Goal: Check status: Check status

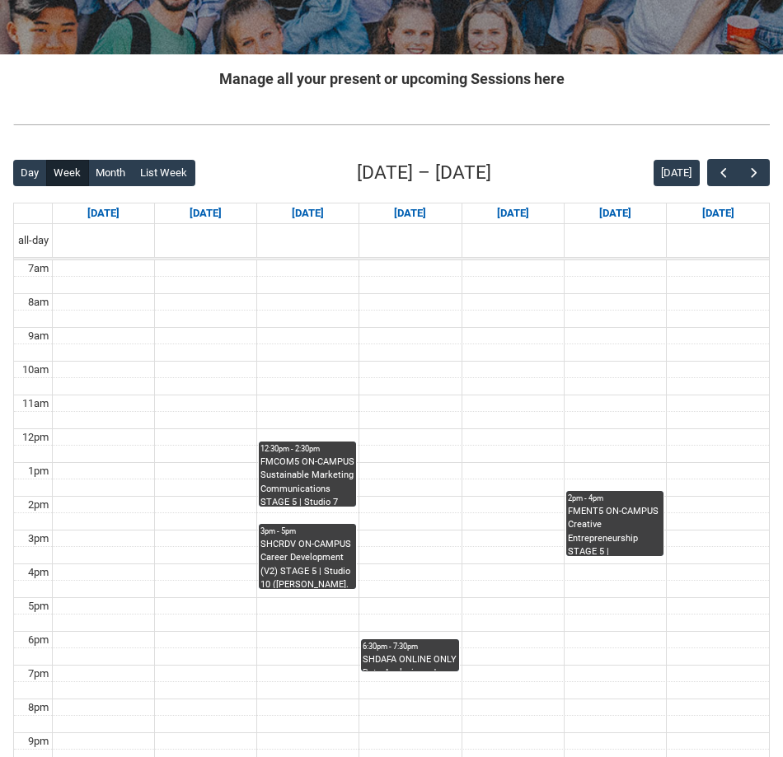
scroll to position [275, 0]
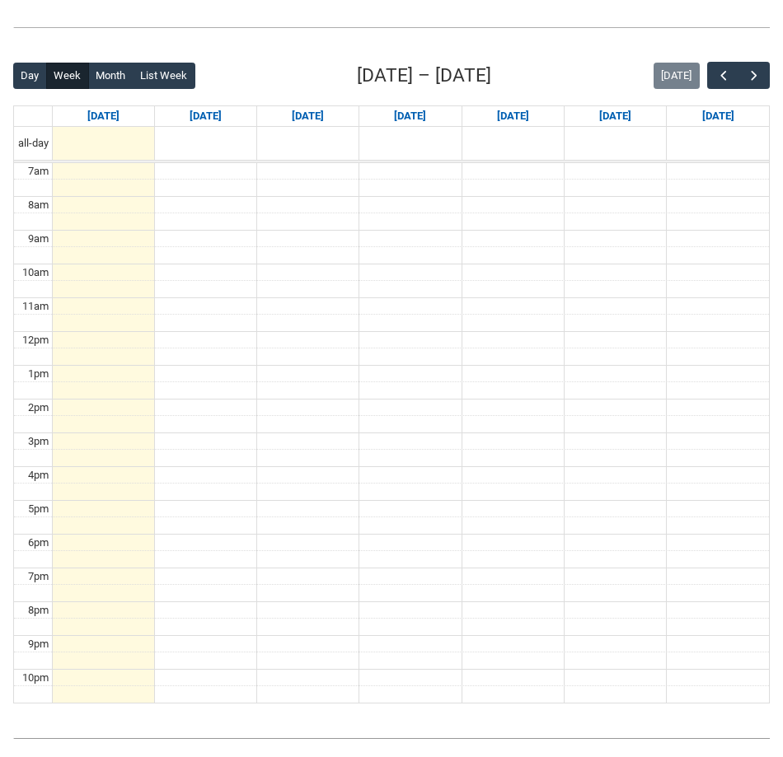
scroll to position [378, 0]
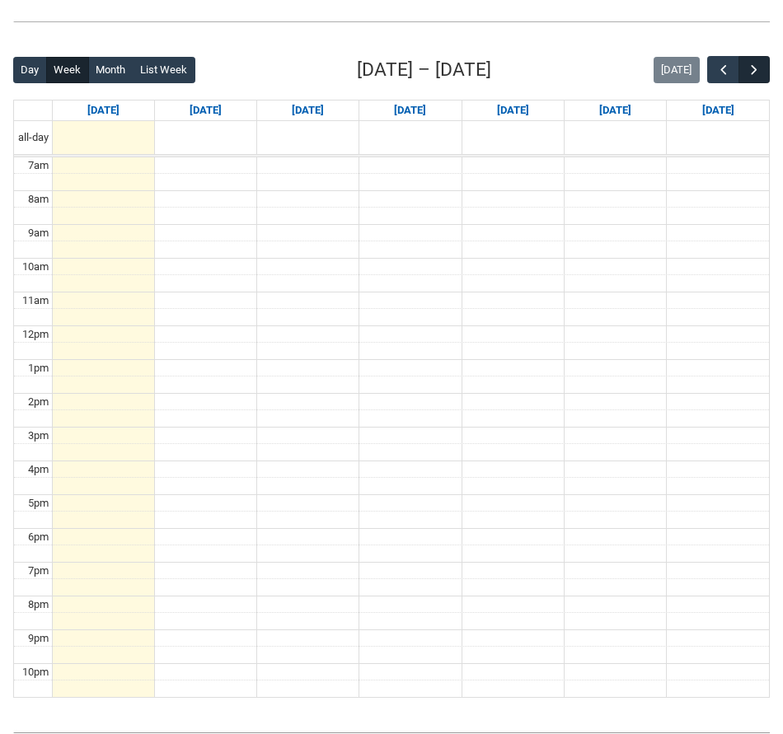
click at [757, 67] on span "button" at bounding box center [754, 70] width 16 height 16
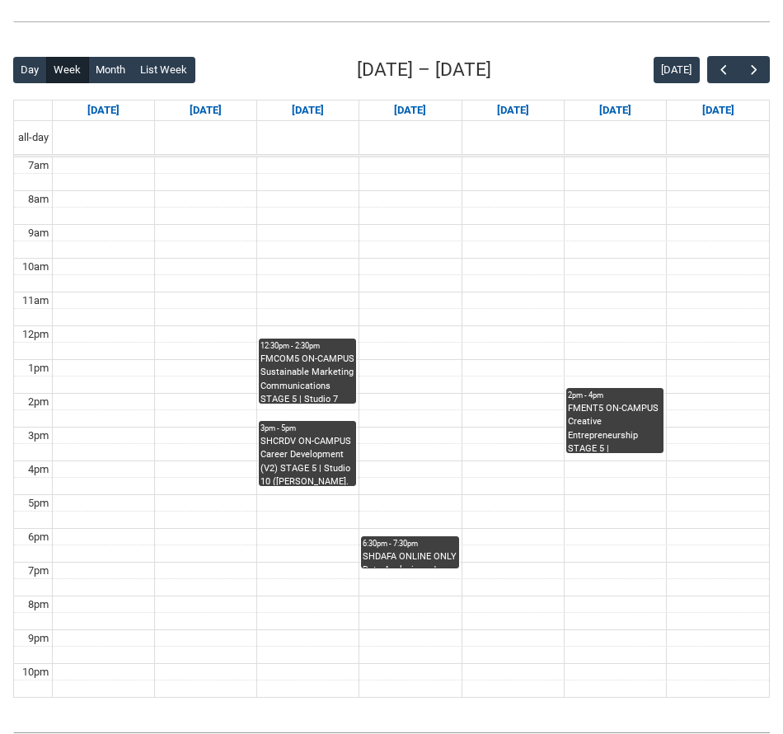
click at [386, 554] on div "SHDAFA ONLINE ONLY Data Analysis and Fashion Analytics STAGE 5 | Online | [PERS…" at bounding box center [410, 559] width 94 height 17
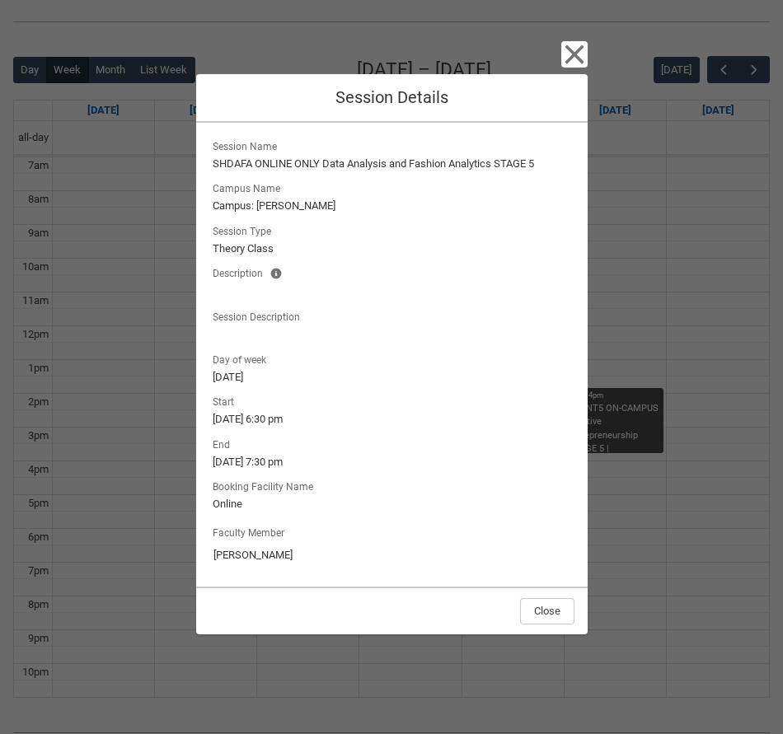
click at [563, 56] on icon "button" at bounding box center [574, 54] width 26 height 26
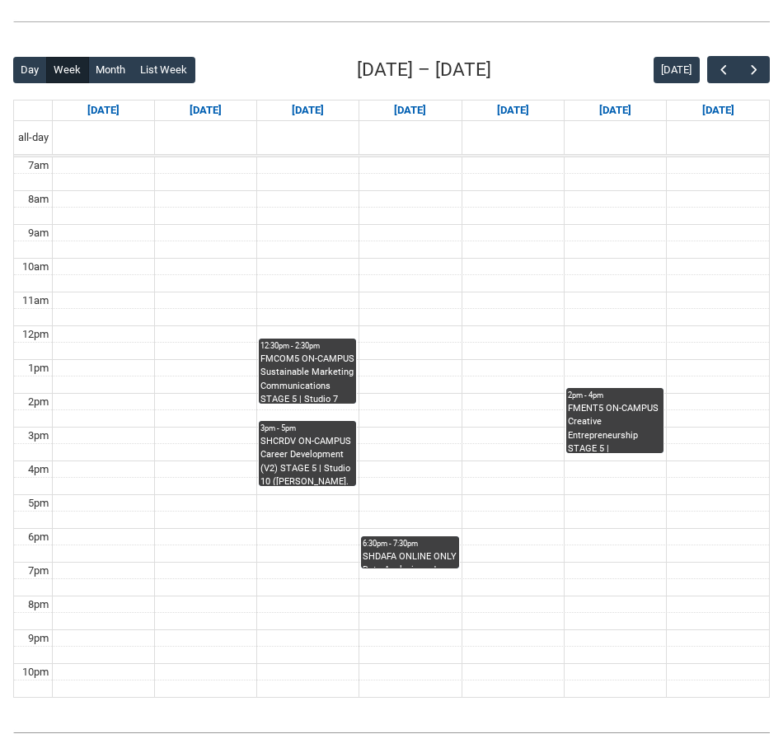
click at [375, 551] on div "SHDAFA ONLINE ONLY Data Analysis and Fashion Analytics STAGE 5 | Online | [PERS…" at bounding box center [410, 559] width 94 height 17
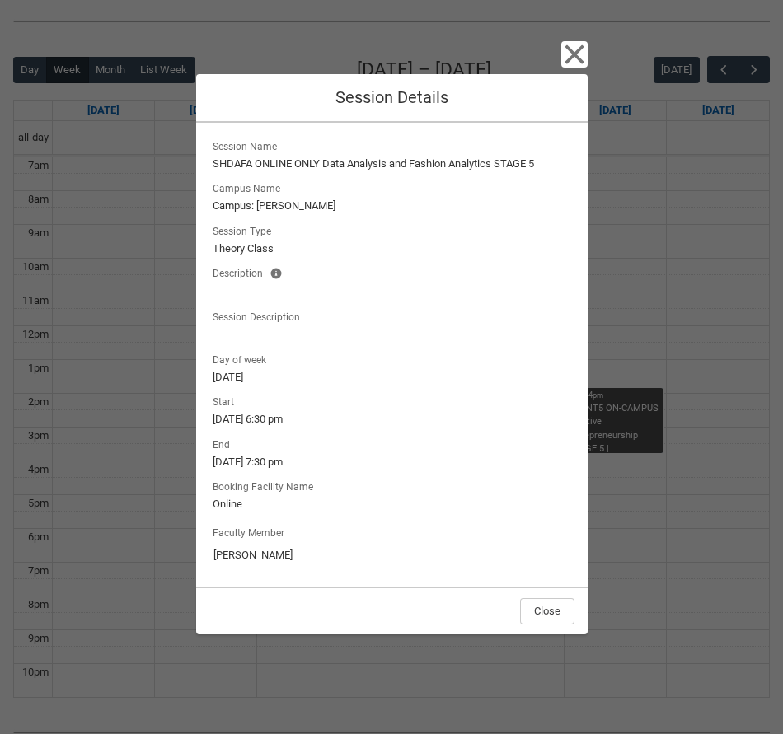
click at [579, 49] on icon "button" at bounding box center [574, 54] width 19 height 19
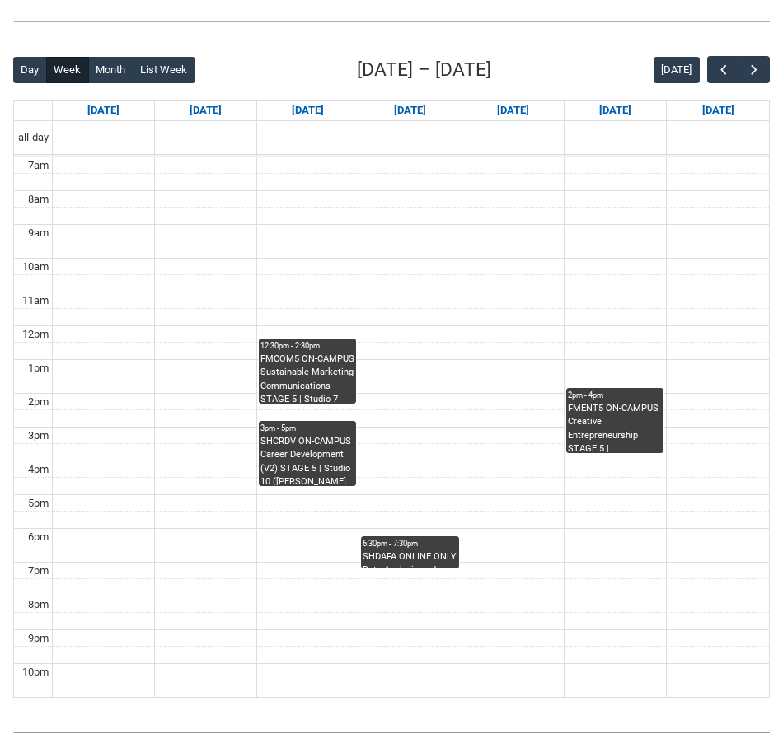
click at [592, 410] on div "FMENT5 ON-CAMPUS Creative Entrepreneurship STAGE 5 | [GEOGRAPHIC_DATA] ([PERSON…" at bounding box center [615, 427] width 94 height 50
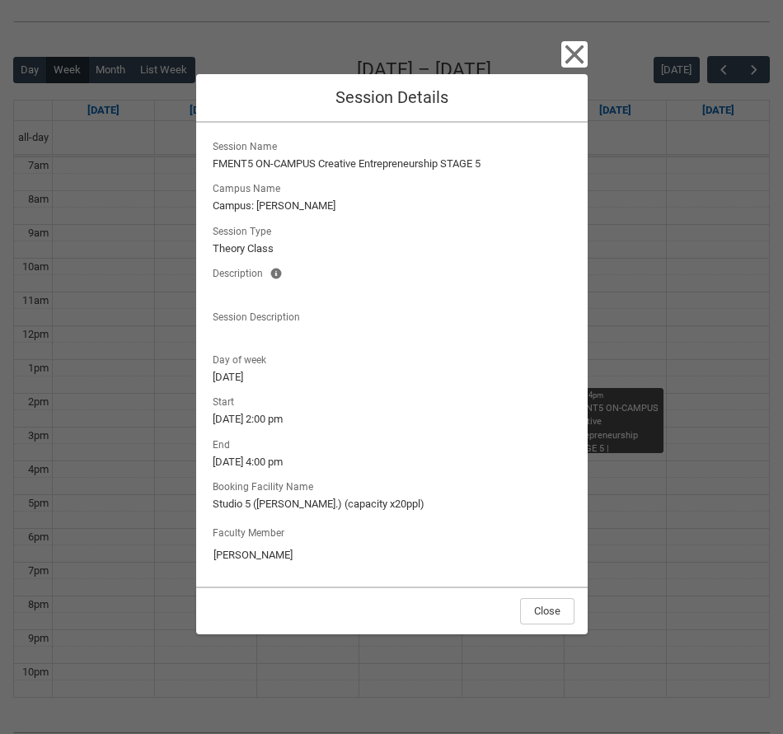
click at [578, 54] on icon "button" at bounding box center [574, 54] width 26 height 26
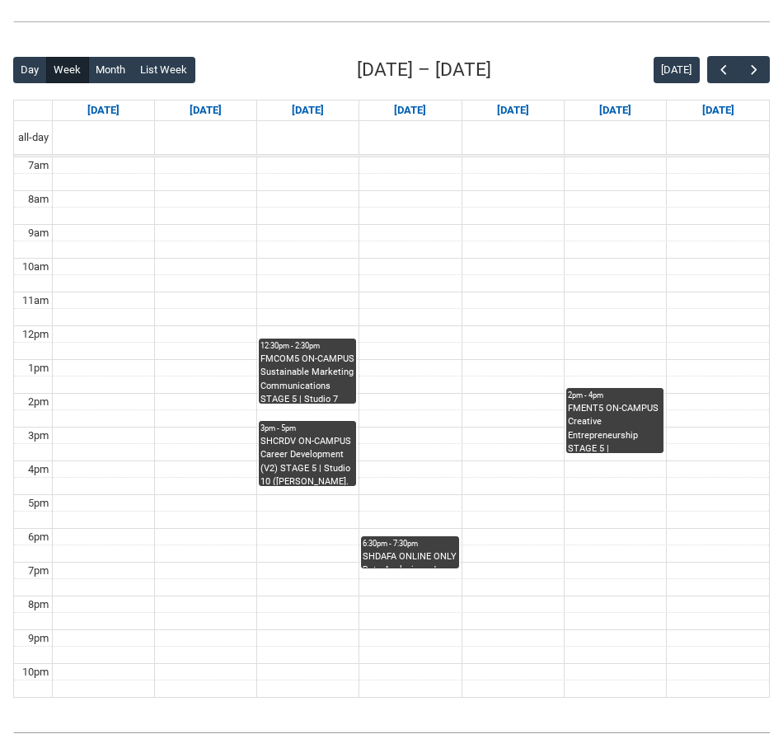
click at [298, 391] on div "FMCOM5 ON-CAMPUS Sustainable Marketing Communications STAGE 5 | Studio 7 ([PERS…" at bounding box center [307, 378] width 94 height 50
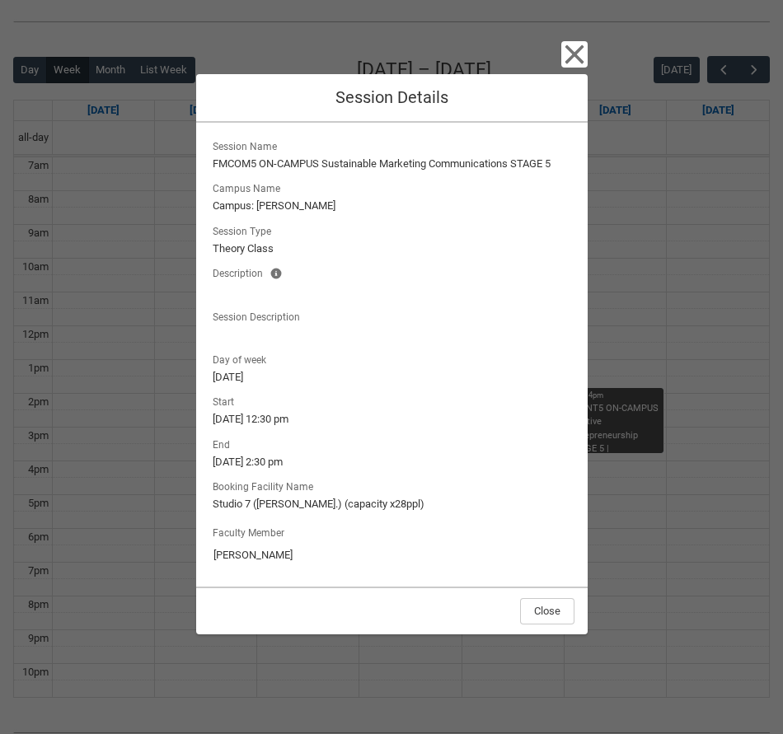
click at [574, 61] on icon "button" at bounding box center [574, 54] width 26 height 26
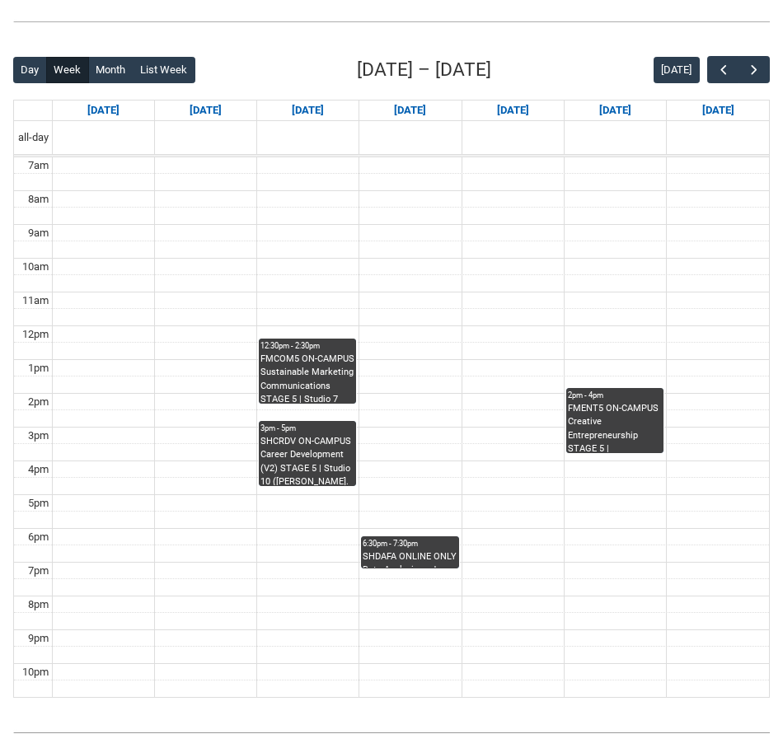
click at [325, 377] on div "FMCOM5 ON-CAMPUS Sustainable Marketing Communications STAGE 5 | Studio 7 ([PERS…" at bounding box center [307, 378] width 94 height 50
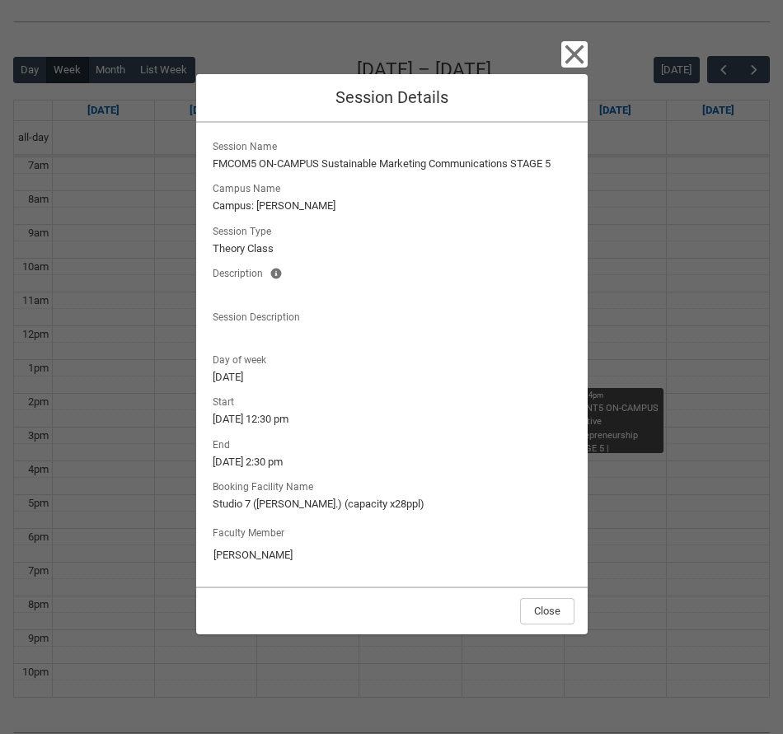
click at [585, 56] on icon "button" at bounding box center [574, 54] width 26 height 26
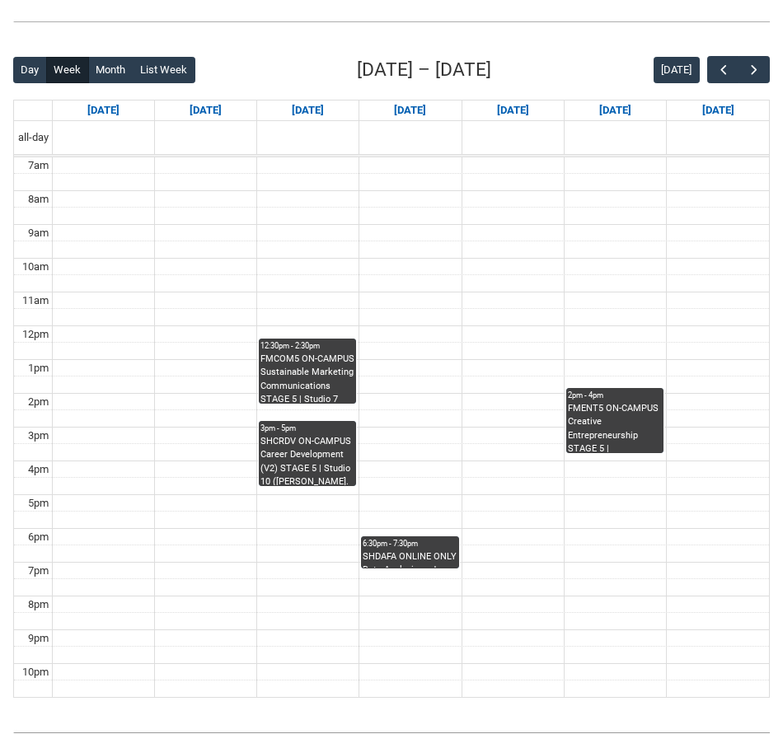
click at [325, 448] on div "SHCRDV ON-CAMPUS Career Development (V2) STAGE 5 | Studio 10 ([PERSON_NAME]. L1…" at bounding box center [307, 460] width 94 height 50
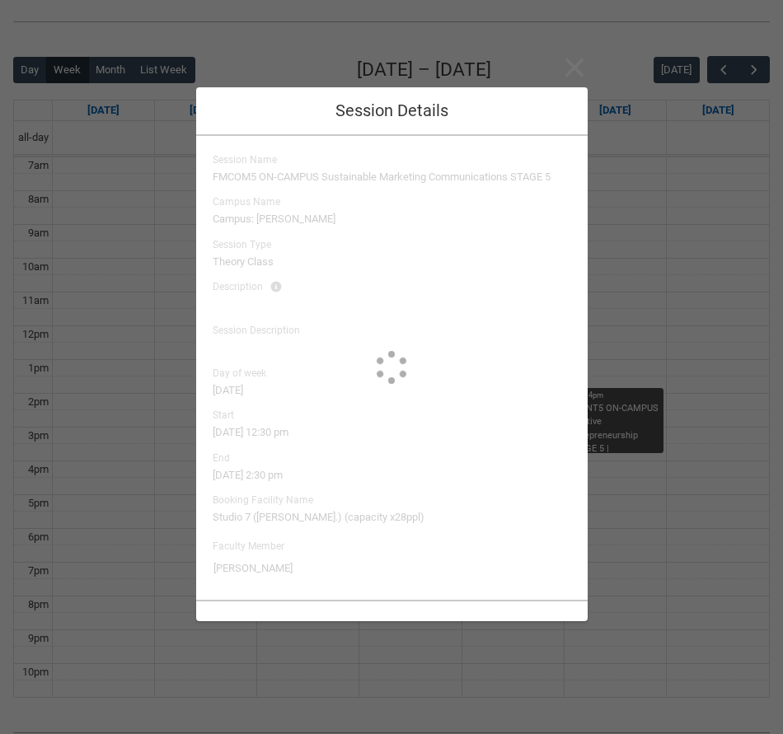
type input "Amanda Cumming"
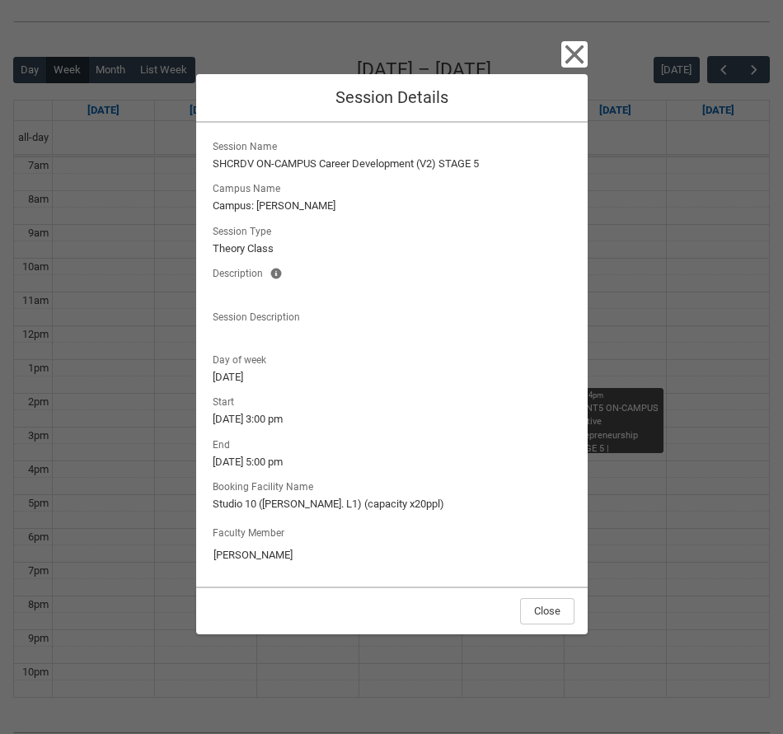
click at [571, 59] on icon "button" at bounding box center [574, 54] width 19 height 19
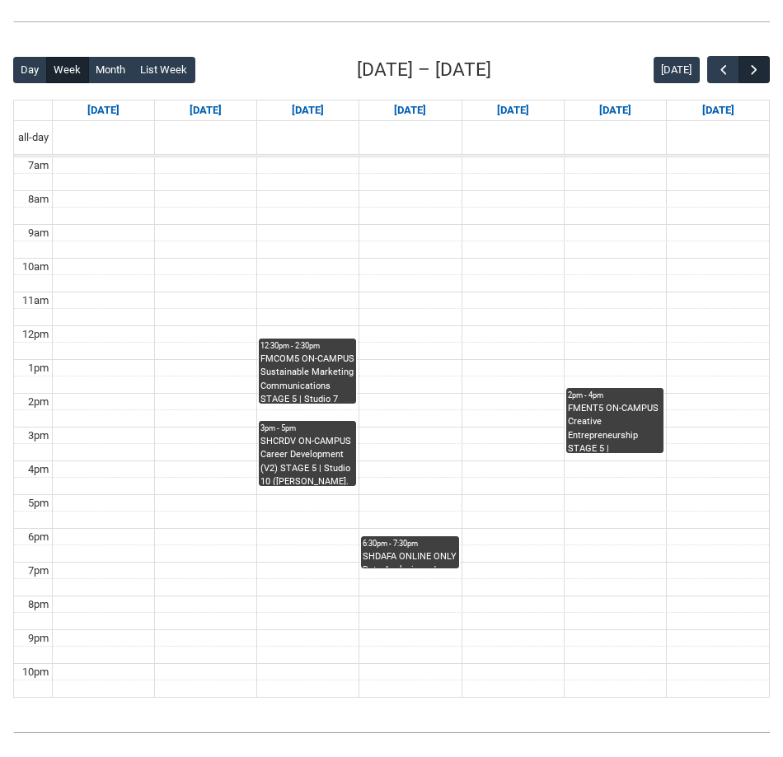
click at [752, 64] on span "button" at bounding box center [754, 70] width 16 height 16
click at [726, 73] on span "button" at bounding box center [723, 70] width 16 height 16
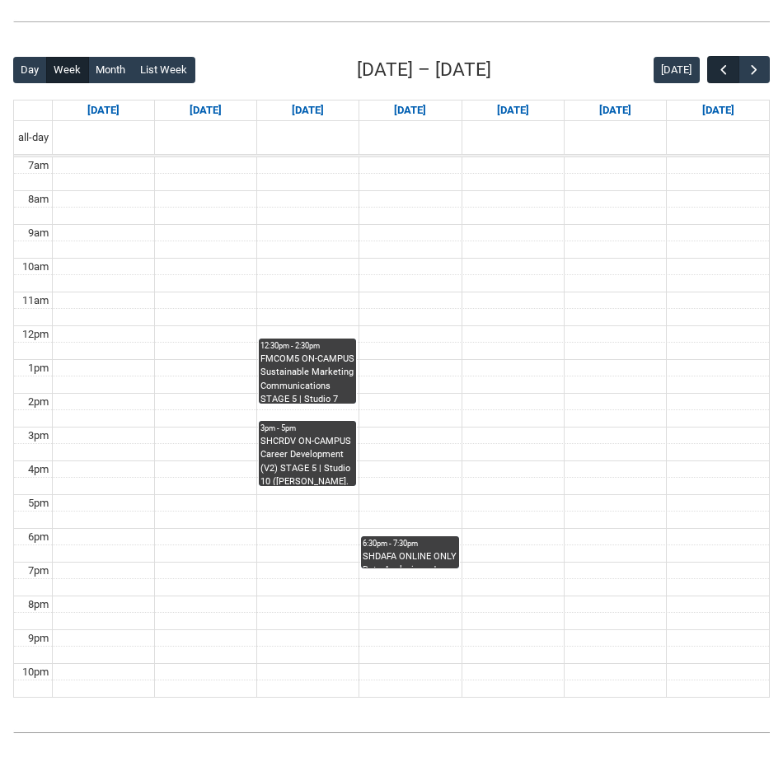
click at [723, 63] on span "button" at bounding box center [723, 70] width 16 height 16
click at [723, 64] on span "button" at bounding box center [723, 70] width 16 height 16
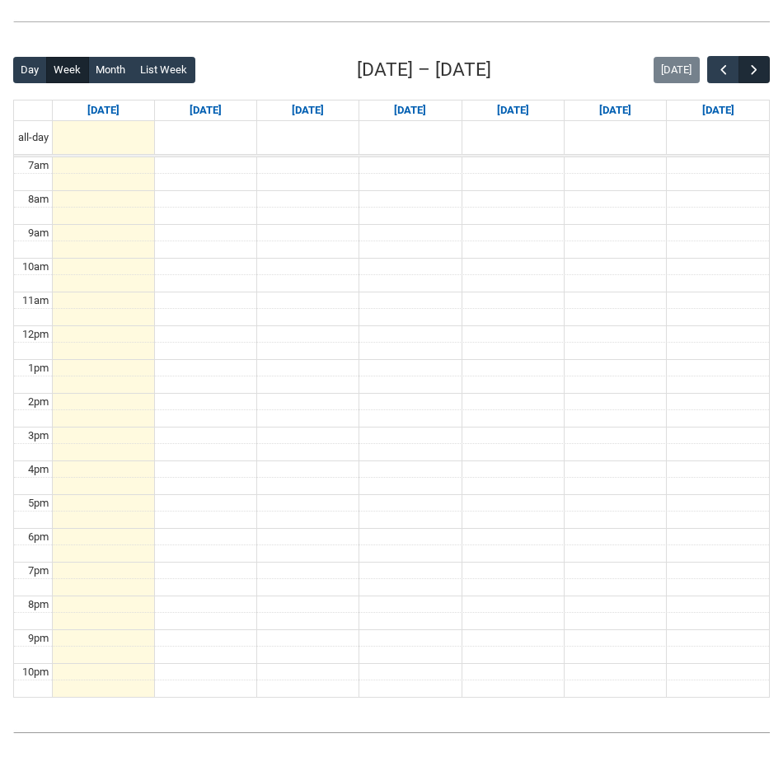
click at [767, 72] on button "button" at bounding box center [753, 69] width 31 height 27
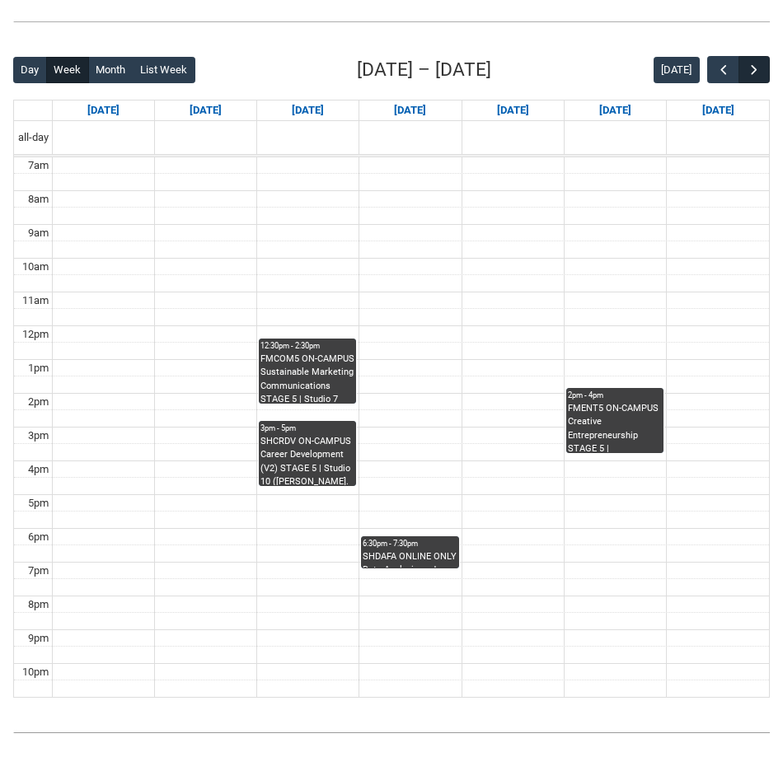
click at [761, 74] on span "button" at bounding box center [754, 70] width 16 height 16
click at [757, 74] on span "button" at bounding box center [754, 70] width 16 height 16
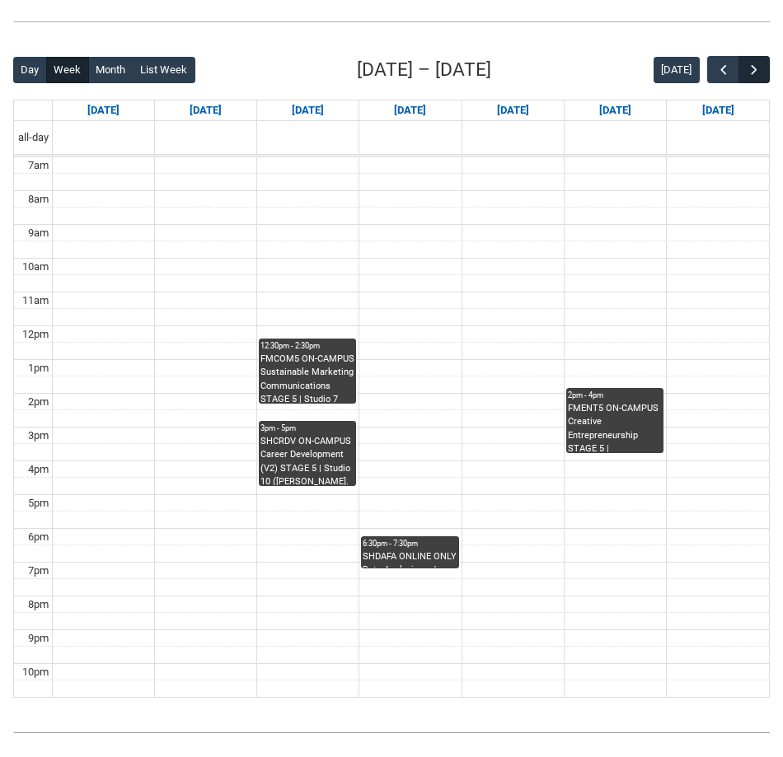
click at [757, 74] on span "button" at bounding box center [754, 70] width 16 height 16
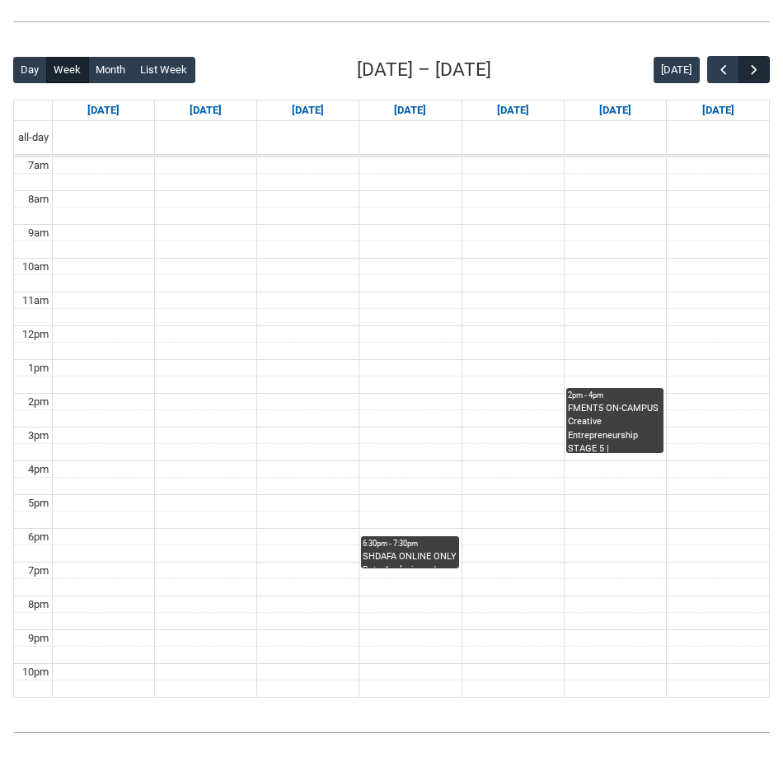
click at [757, 74] on span "button" at bounding box center [754, 70] width 16 height 16
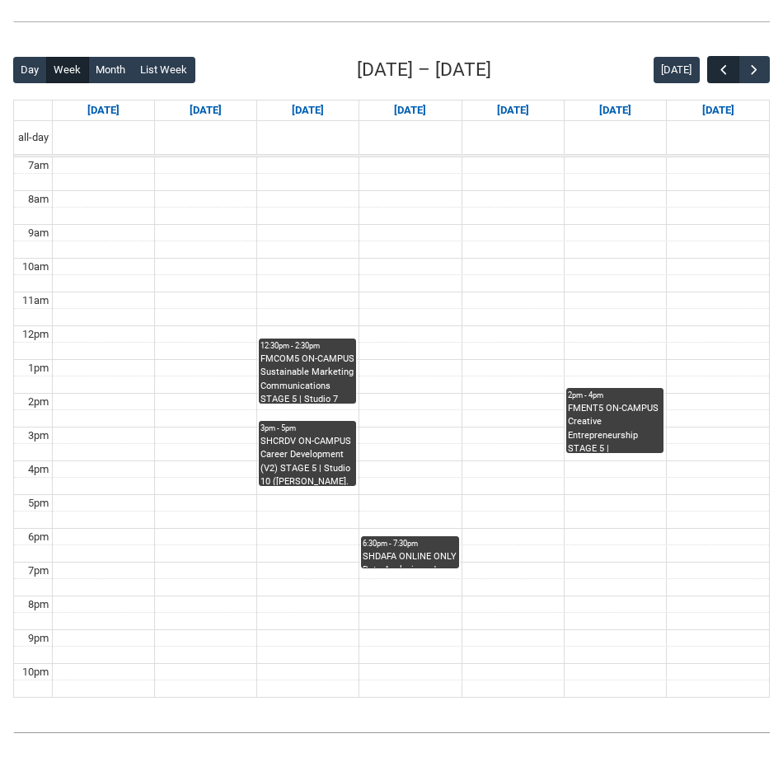
click at [723, 68] on span "button" at bounding box center [723, 70] width 16 height 16
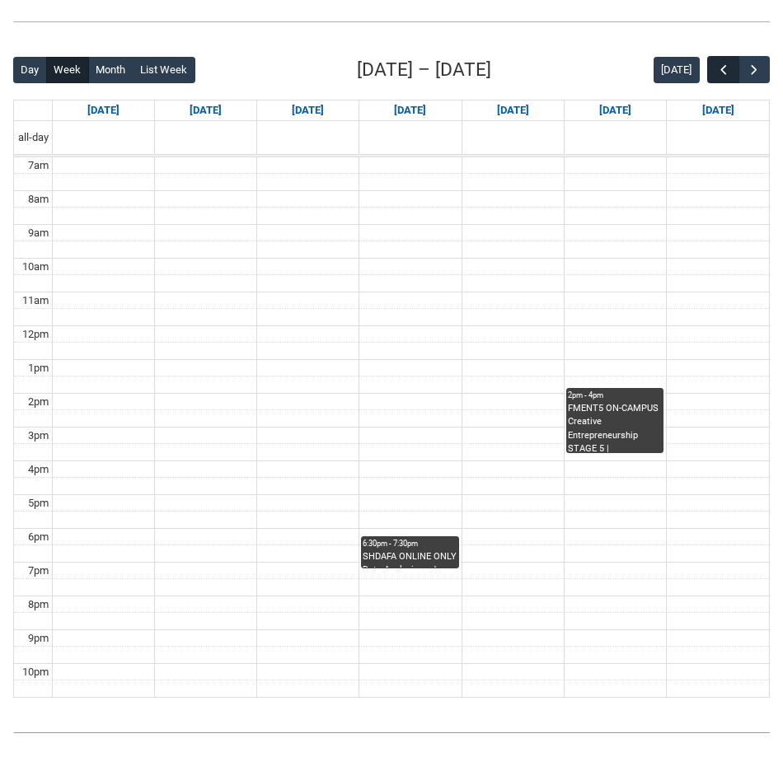
click at [727, 65] on span "button" at bounding box center [723, 70] width 16 height 16
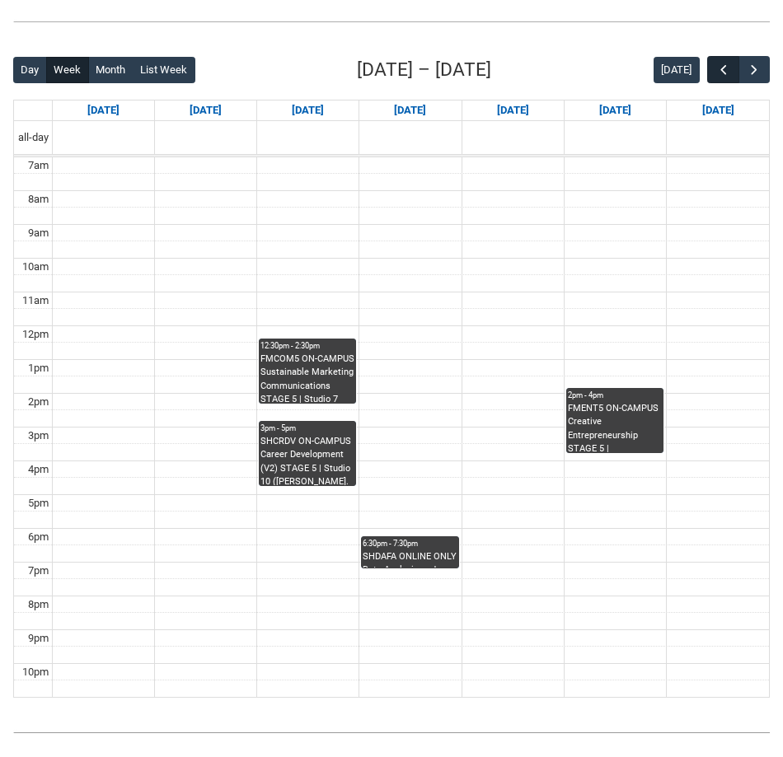
click at [727, 65] on span "button" at bounding box center [723, 70] width 16 height 16
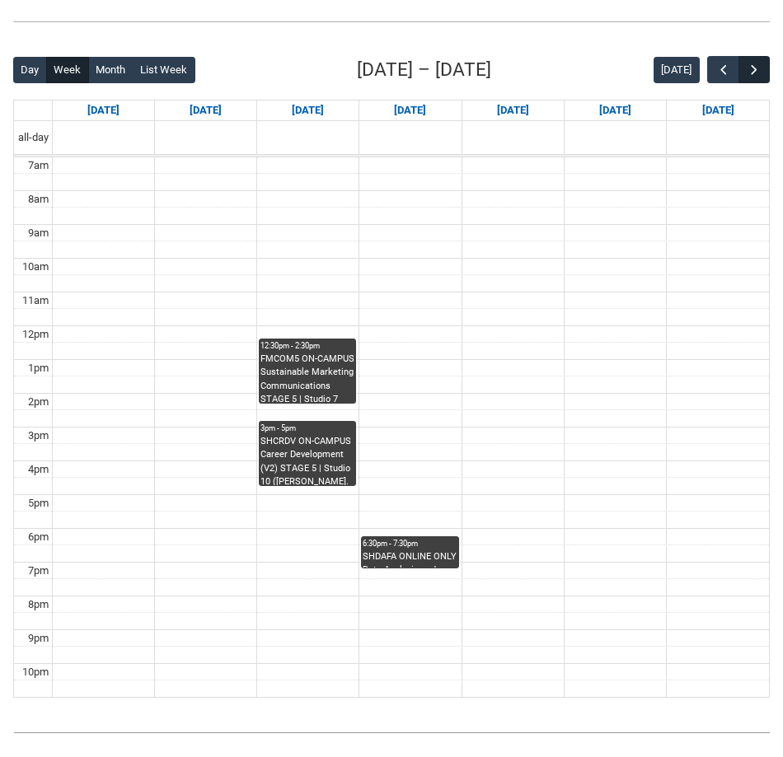
click at [743, 69] on button "button" at bounding box center [753, 69] width 31 height 27
click at [753, 68] on span "button" at bounding box center [754, 70] width 16 height 16
click at [753, 69] on span "button" at bounding box center [754, 70] width 16 height 16
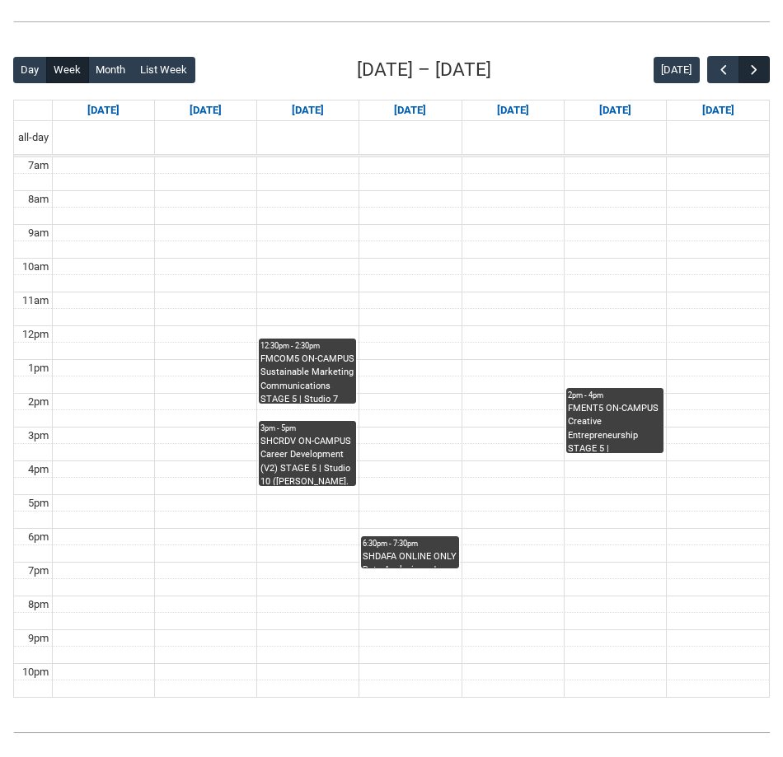
click at [753, 62] on span "button" at bounding box center [754, 70] width 16 height 16
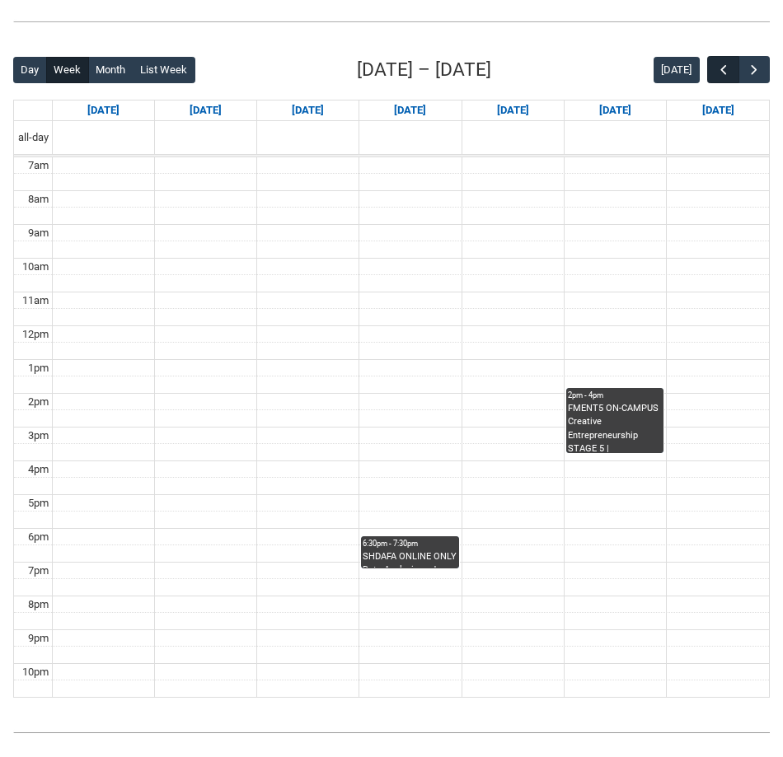
click at [715, 69] on span "button" at bounding box center [723, 70] width 16 height 16
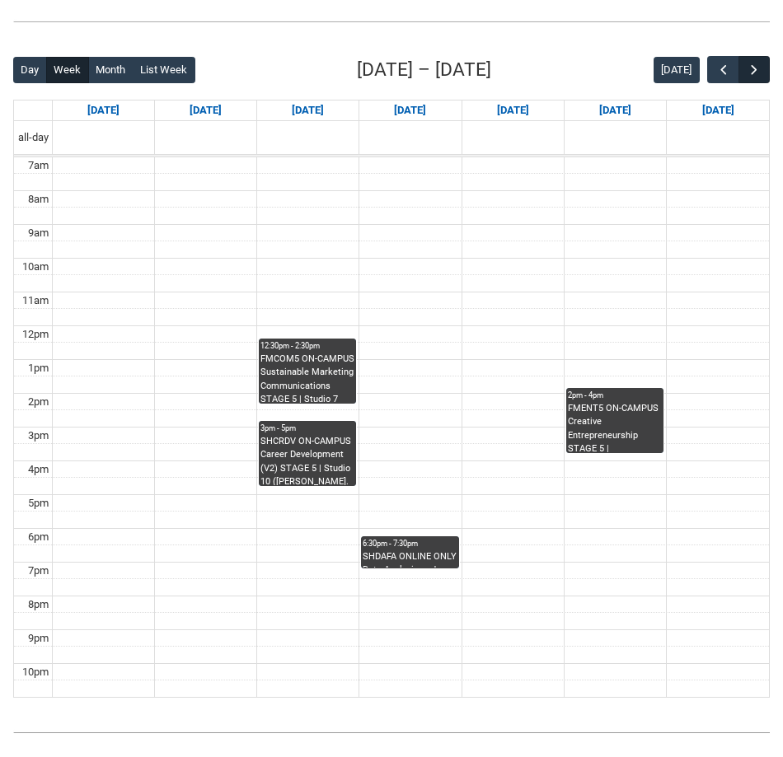
click at [742, 76] on button "button" at bounding box center [753, 69] width 31 height 27
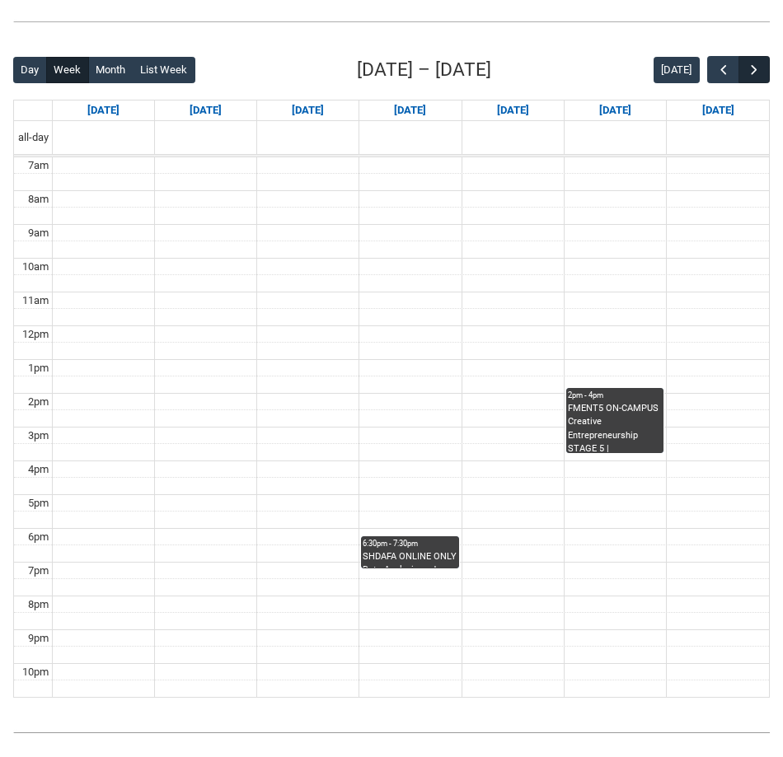
click at [757, 71] on span "button" at bounding box center [754, 70] width 16 height 16
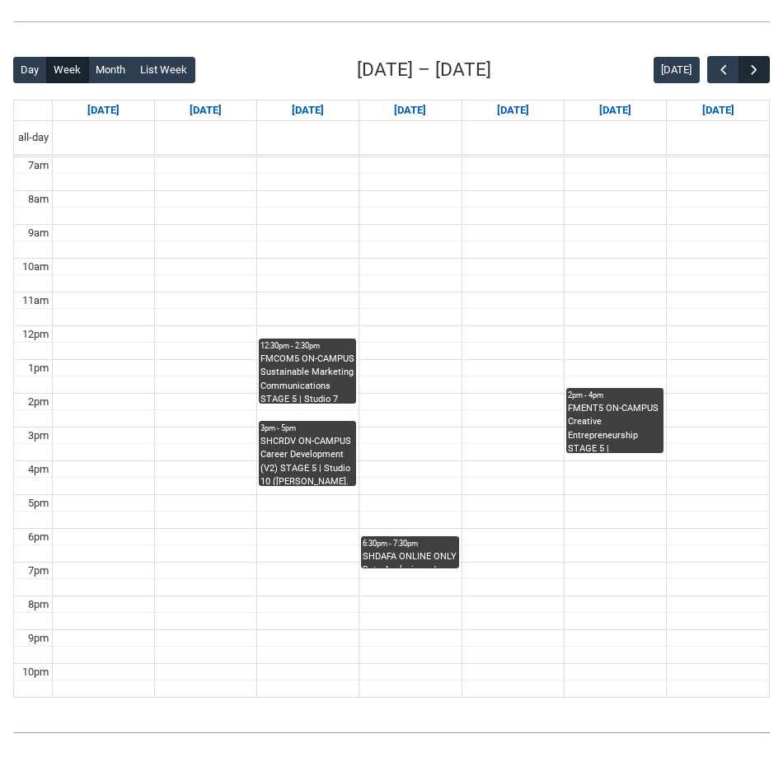
click at [757, 71] on span "button" at bounding box center [754, 70] width 16 height 16
click at [757, 73] on span "button" at bounding box center [754, 70] width 16 height 16
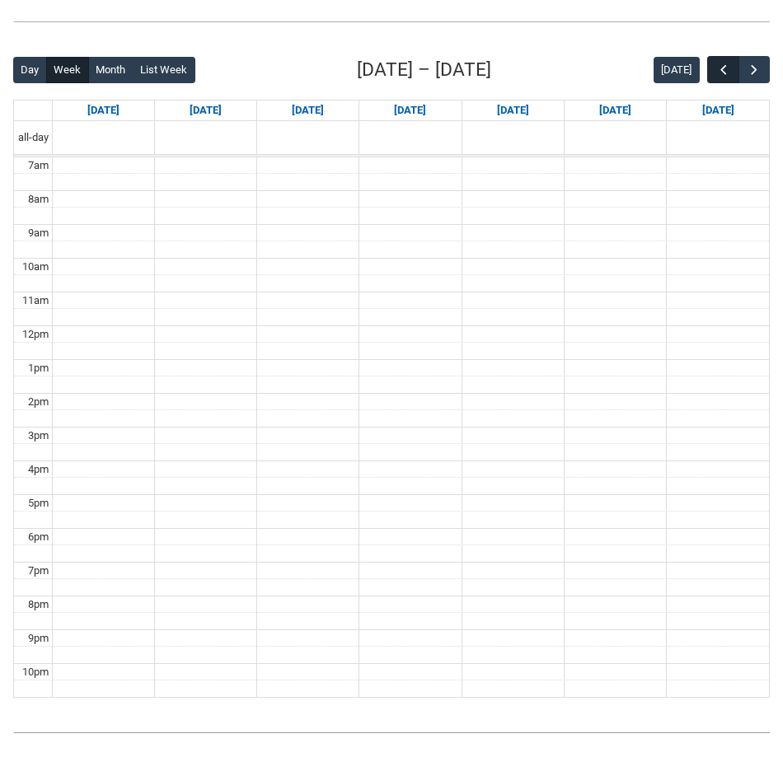
click at [724, 66] on span "button" at bounding box center [723, 70] width 16 height 16
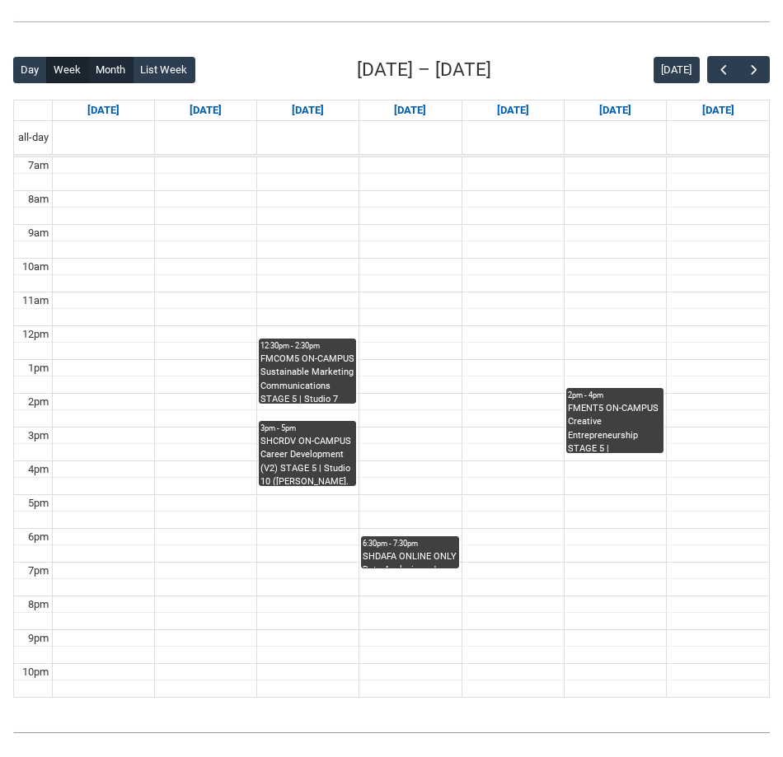
click at [111, 71] on button "Month" at bounding box center [110, 70] width 45 height 26
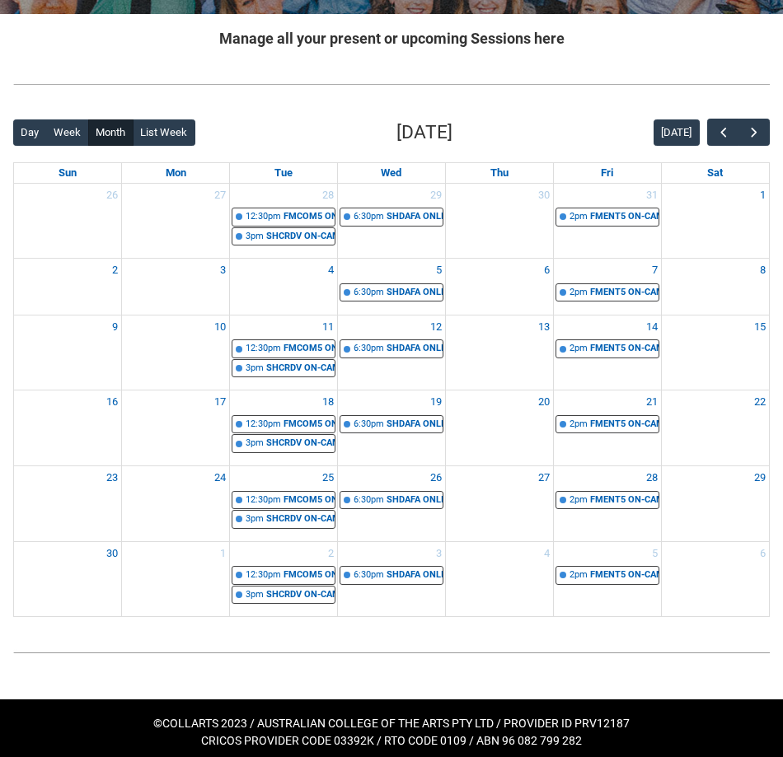
scroll to position [316, 0]
click at [727, 129] on span "button" at bounding box center [723, 132] width 16 height 16
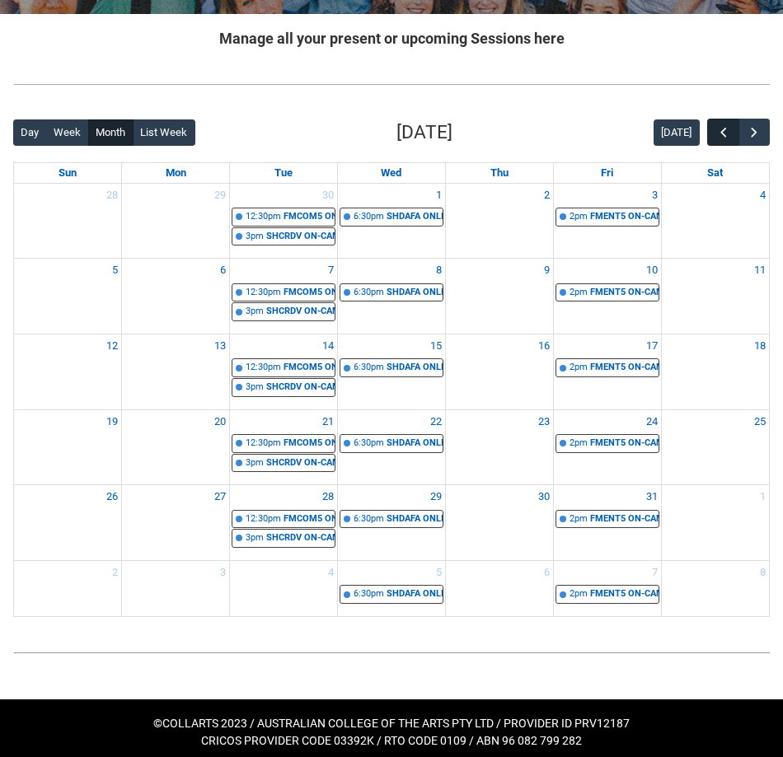
scroll to position [243, 0]
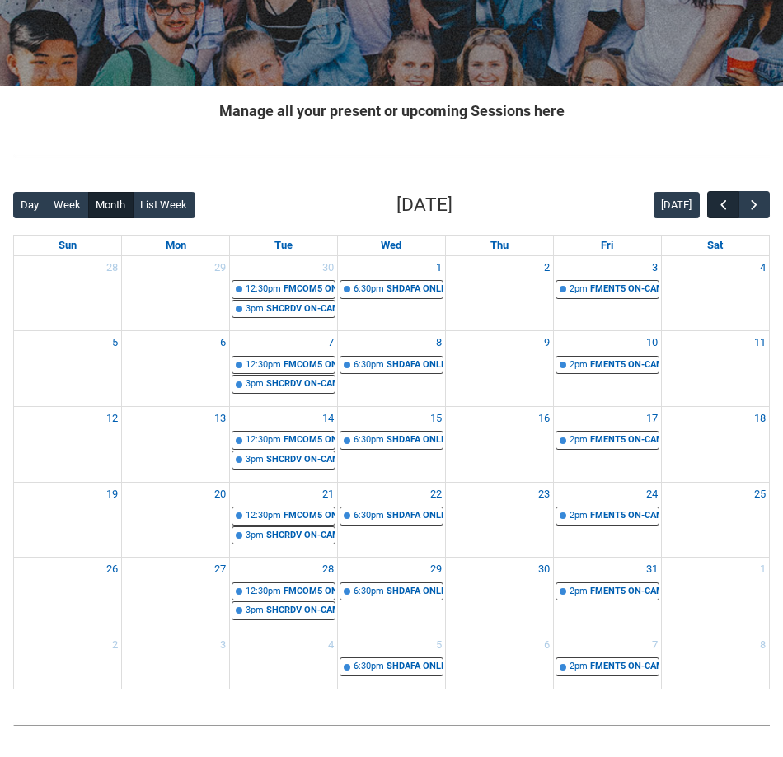
click at [717, 201] on span "button" at bounding box center [723, 205] width 16 height 16
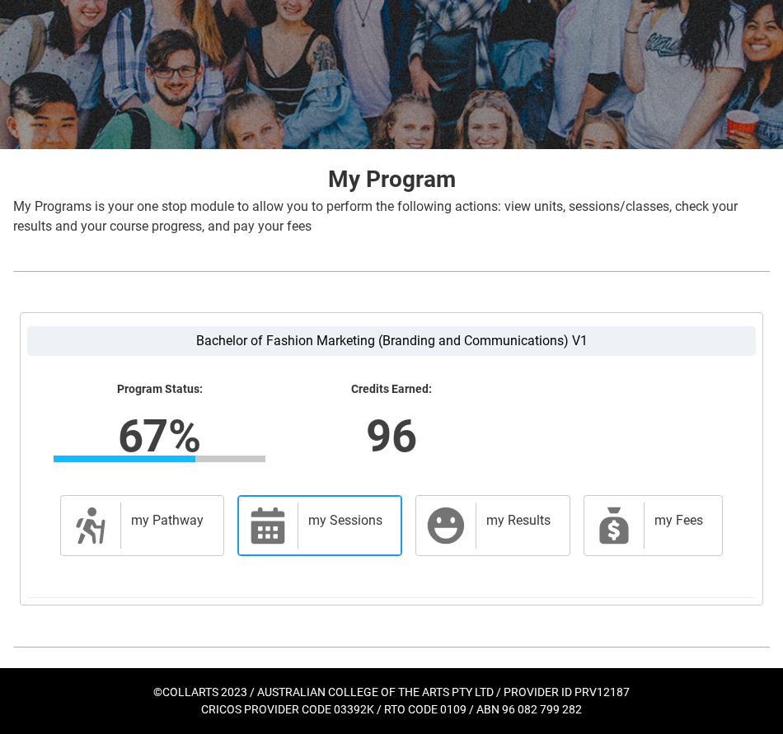
scroll to position [179, 0]
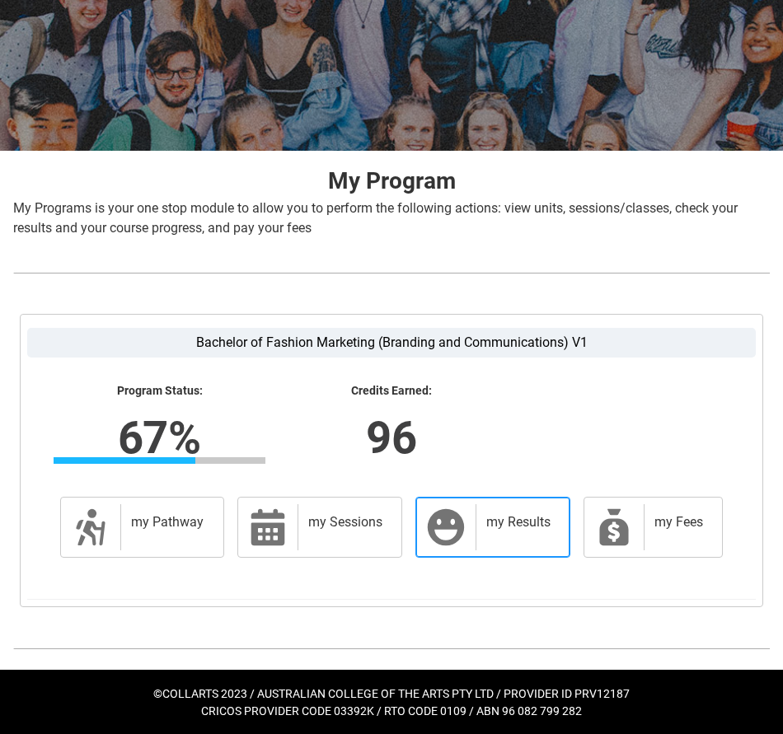
click at [556, 509] on div "my Results" at bounding box center [519, 527] width 87 height 46
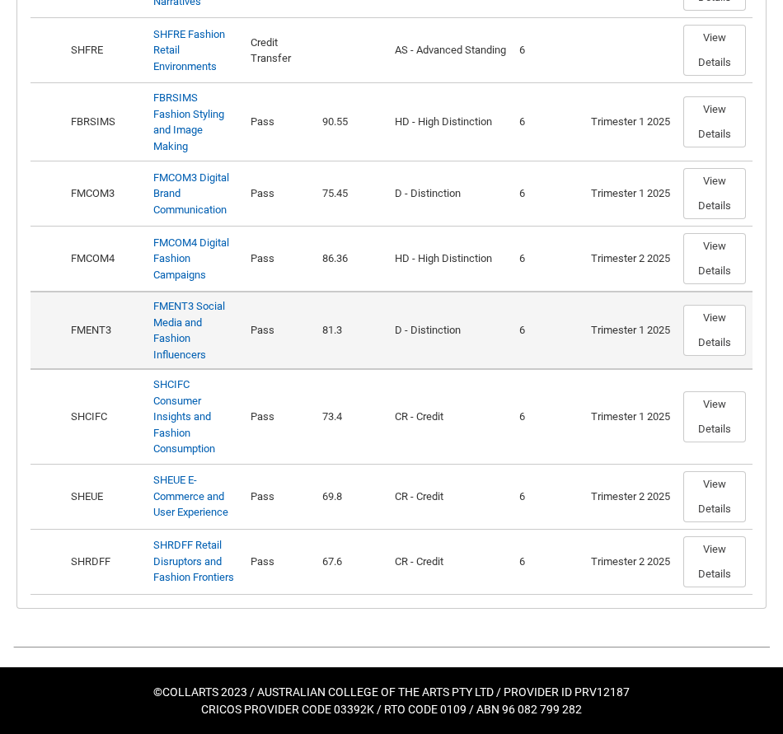
scroll to position [1191, 0]
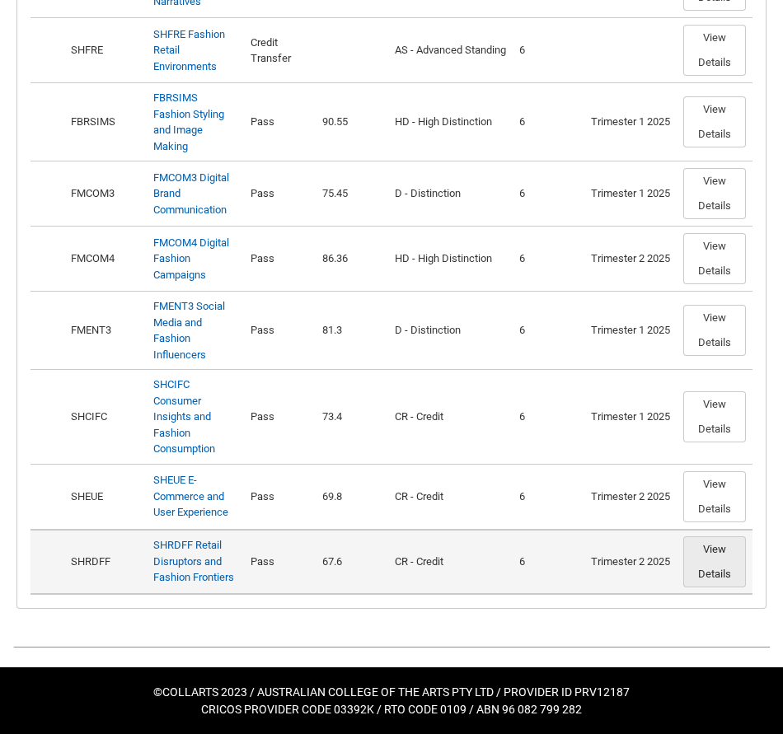
click at [719, 581] on button "View Details" at bounding box center [714, 562] width 63 height 51
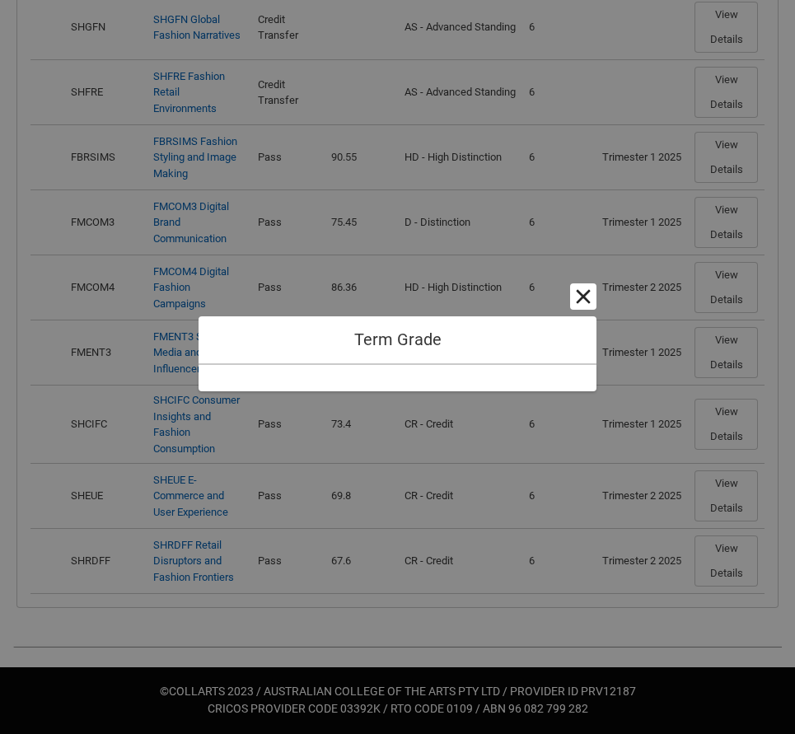
click at [582, 306] on button "Cancel and close" at bounding box center [583, 297] width 26 height 26
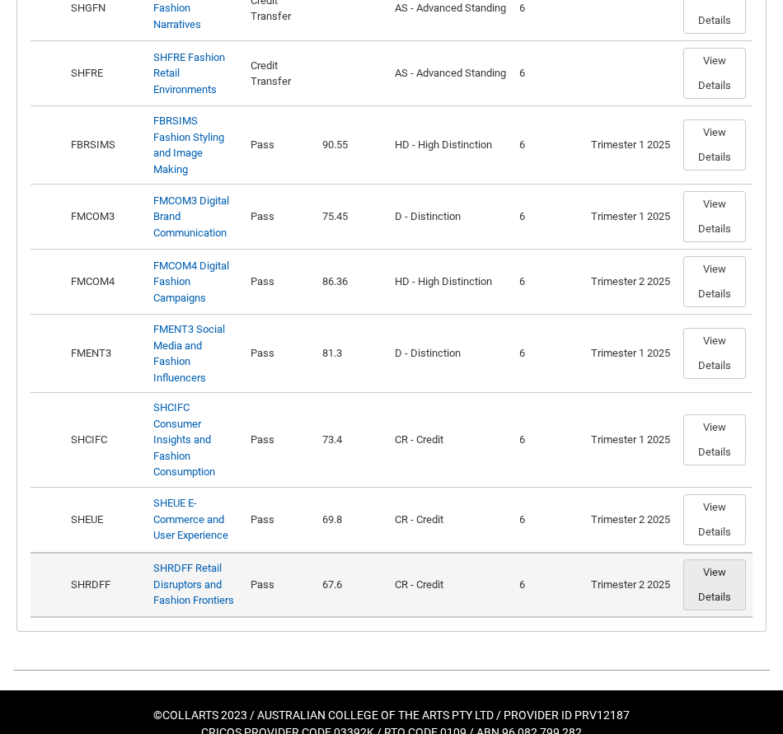
click at [718, 583] on button "View Details" at bounding box center [714, 585] width 63 height 51
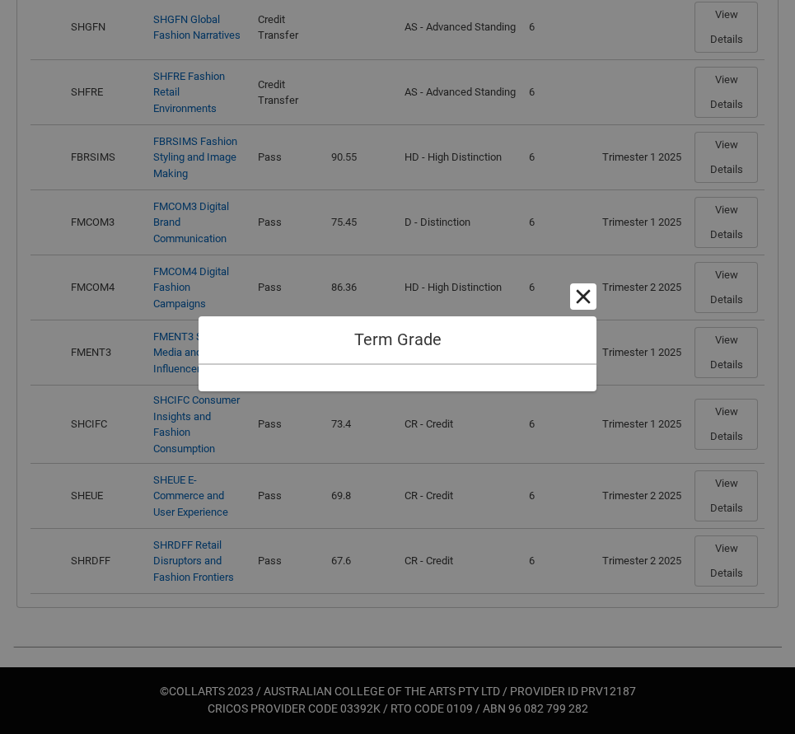
click at [584, 288] on button "Cancel and close" at bounding box center [583, 297] width 26 height 26
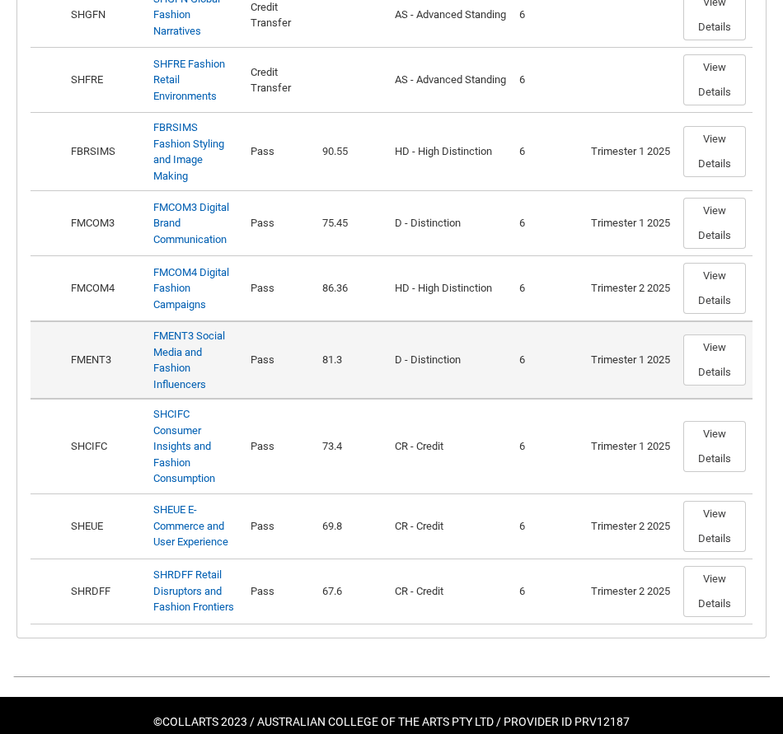
scroll to position [1158, 0]
